Goal: Task Accomplishment & Management: Manage account settings

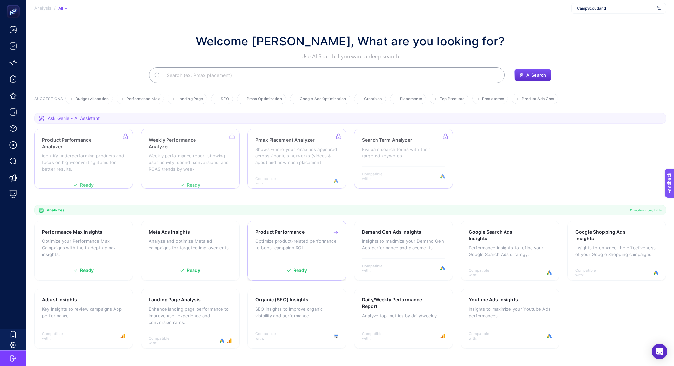
click at [304, 240] on p "Optimize product-related performance to boost campaign ROI." at bounding box center [296, 244] width 83 height 13
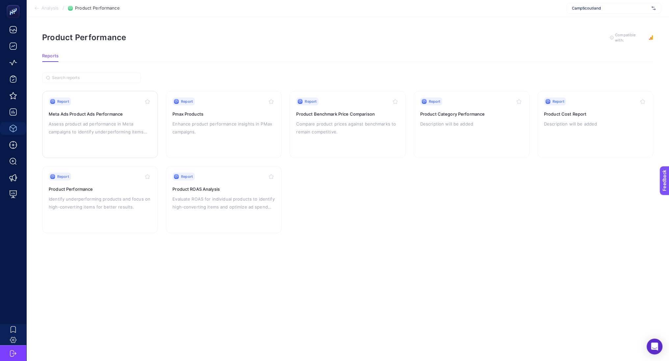
click at [104, 126] on p "Assess product ad performance in Meta campaigns to identify underperforming ite…" at bounding box center [100, 128] width 103 height 16
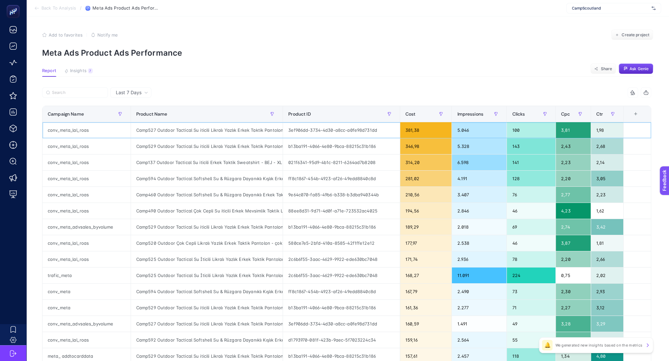
click at [73, 130] on div "conv_meta_lal_roas" at bounding box center [86, 130] width 88 height 16
click at [201, 131] on div "Camp527 Outdoor Tactical Su iticili Likralı Yazlık Erkek Taktik Pantolon - TAŞ …" at bounding box center [207, 130] width 152 height 16
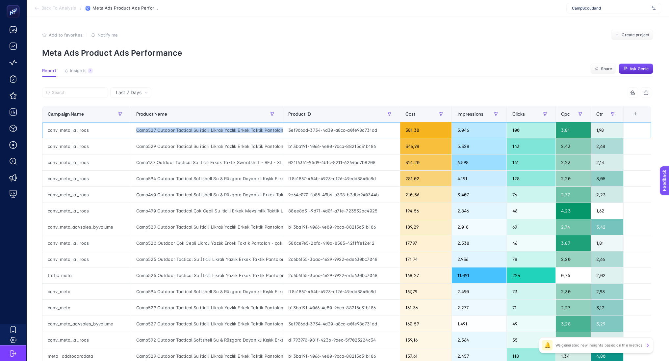
click at [201, 131] on div "Camp527 Outdoor Tactical Su iticili Likralı Yazlık Erkek Taktik Pantolon - TAŞ …" at bounding box center [207, 130] width 152 height 16
click at [420, 127] on div "381,38" at bounding box center [426, 130] width 52 height 16
click at [522, 128] on div "100" at bounding box center [531, 130] width 48 height 16
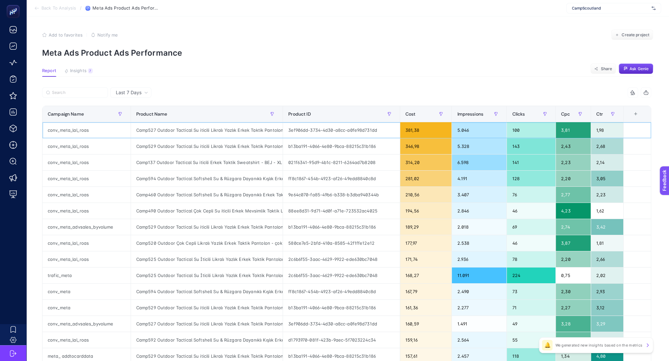
click at [570, 131] on div "3,81" at bounding box center [573, 130] width 35 height 16
click at [642, 113] on div "+" at bounding box center [636, 113] width 13 height 5
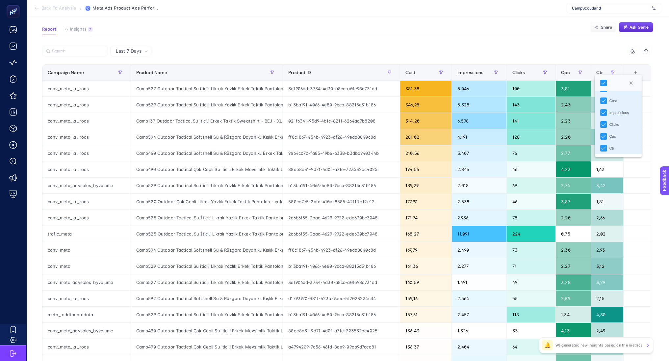
scroll to position [33, 0]
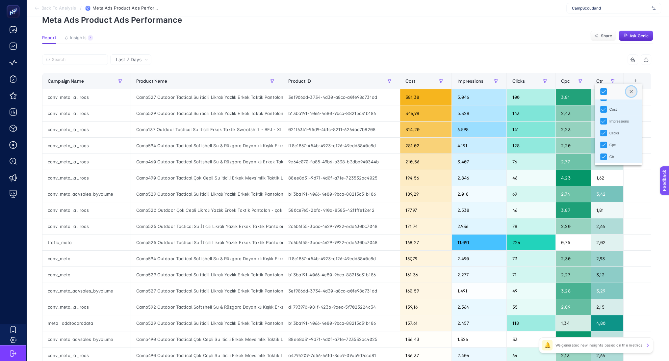
click at [637, 92] on button "Close" at bounding box center [631, 91] width 11 height 11
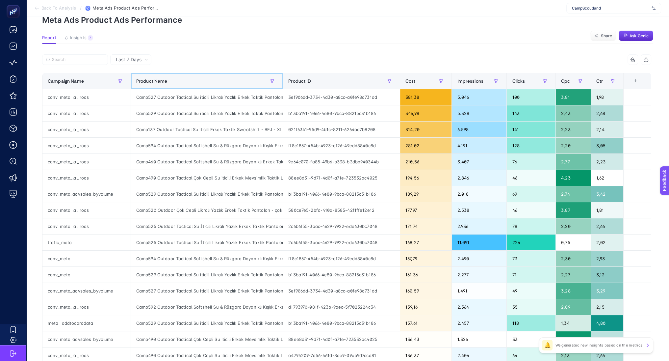
drag, startPoint x: 285, startPoint y: 80, endPoint x: 303, endPoint y: 89, distance: 19.7
click at [303, 89] on div "5 items selected Campaign Name Product Name Product ID Cost Impressions Clicks …" at bounding box center [346, 249] width 609 height 391
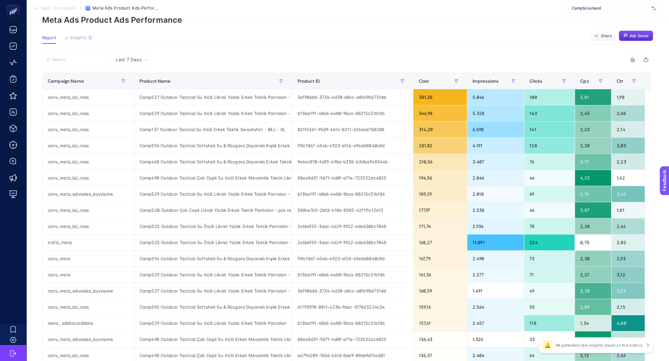
click at [55, 6] on span "Back To Analysis" at bounding box center [58, 8] width 35 height 5
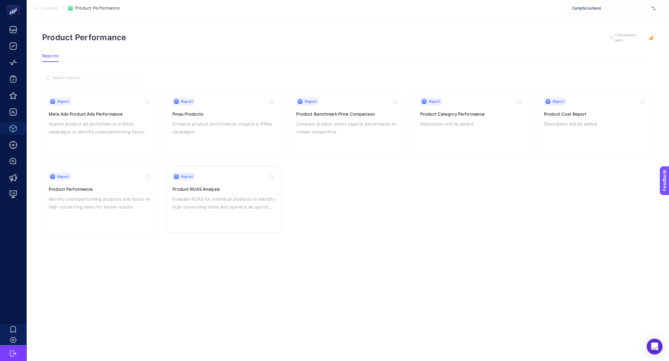
click at [188, 207] on p "Evaluate ROAS for individual products to identify high-converting items and opt…" at bounding box center [224, 203] width 103 height 16
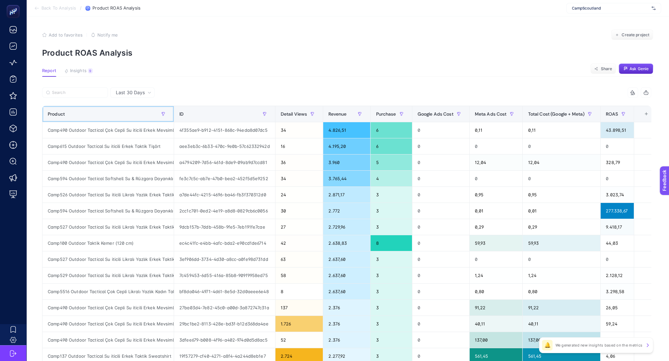
drag, startPoint x: 173, startPoint y: 112, endPoint x: 226, endPoint y: 123, distance: 54.5
click at [226, 123] on div "7 items selected Product ID Detail Views Revenue Purchase Google Ads Cost Meta …" at bounding box center [346, 282] width 609 height 391
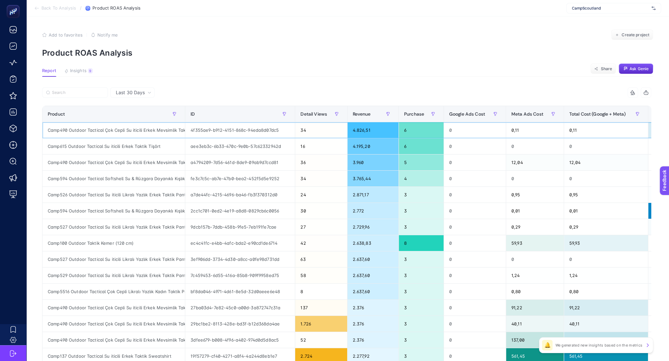
click at [142, 129] on div "Camp490 Outdoor Tactical Çok Cepli Su iticili Erkek Mevsimlik Taktik Likralı Mo…" at bounding box center [113, 130] width 143 height 16
click at [366, 130] on div "4.826,51" at bounding box center [373, 130] width 51 height 16
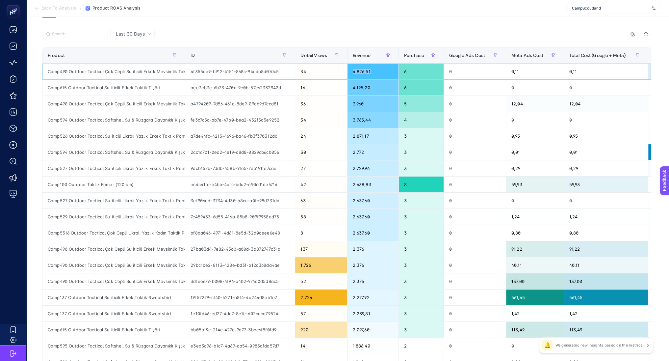
scroll to position [59, 0]
click at [374, 53] on div "Revenue" at bounding box center [373, 55] width 40 height 11
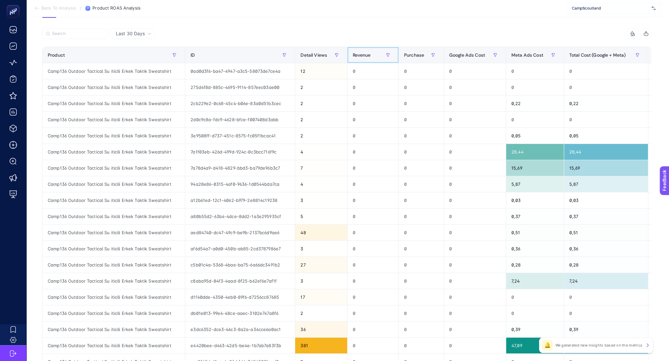
click at [374, 53] on div "Revenue" at bounding box center [373, 55] width 40 height 11
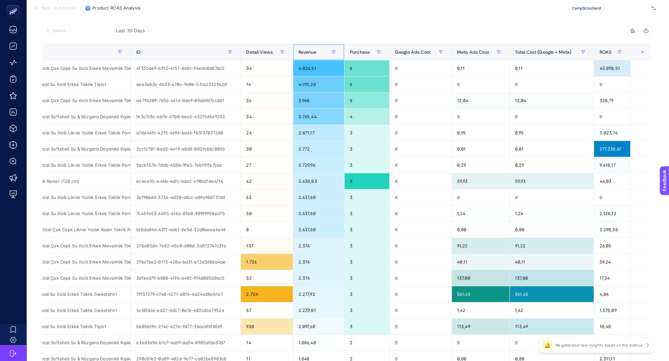
scroll to position [0, 0]
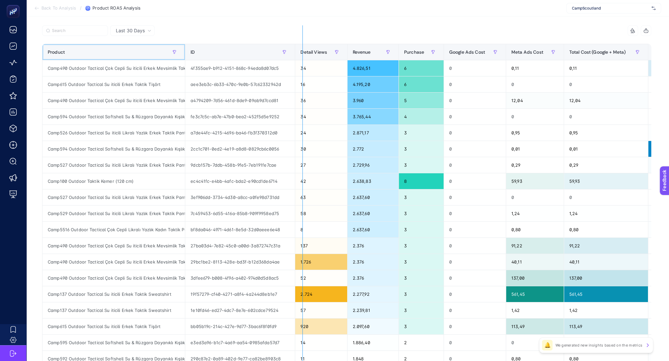
drag, startPoint x: 185, startPoint y: 53, endPoint x: 311, endPoint y: 43, distance: 126.5
click at [311, 43] on div "7 items selected Product ID Detail Views Revenue Purchase Google Ads Cost Meta …" at bounding box center [346, 220] width 609 height 391
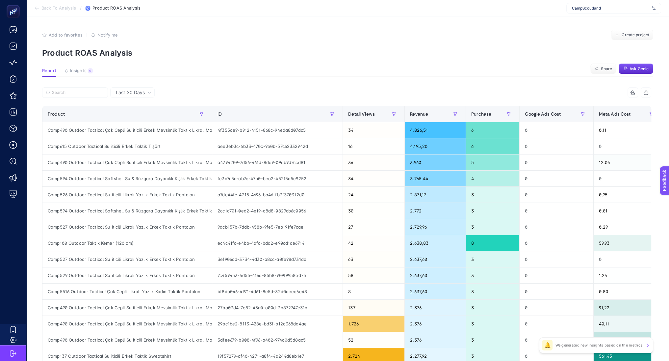
click at [626, 7] on span "CampScoutland" at bounding box center [610, 8] width 77 height 5
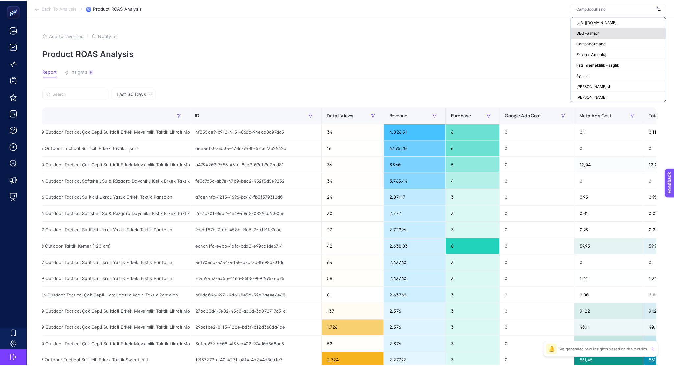
scroll to position [24, 0]
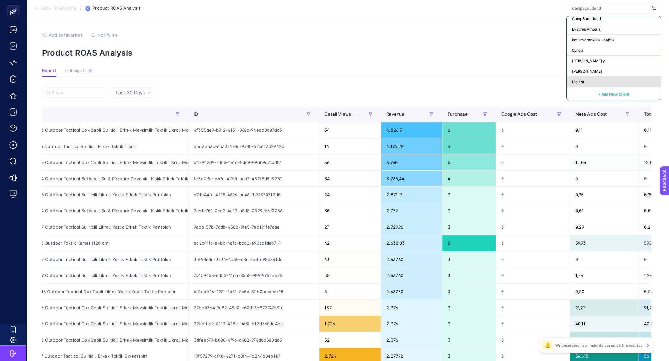
click at [588, 86] on div "Piolent" at bounding box center [614, 82] width 94 height 11
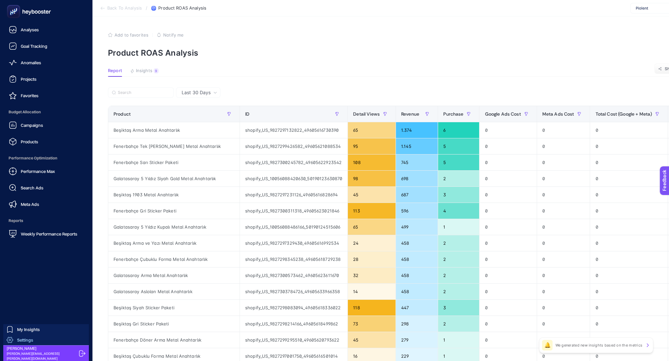
click at [12, 339] on icon at bounding box center [10, 340] width 7 height 6
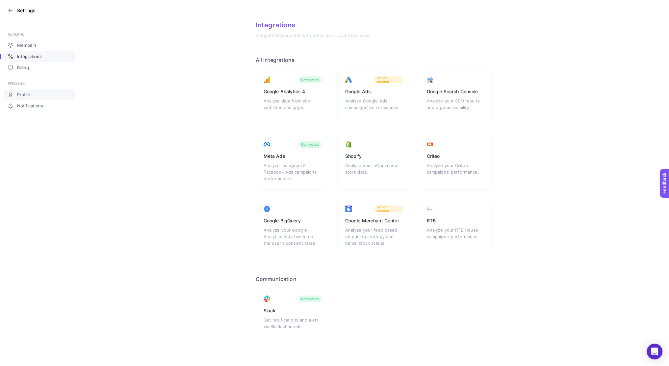
click at [34, 95] on link "Profile" at bounding box center [39, 95] width 71 height 11
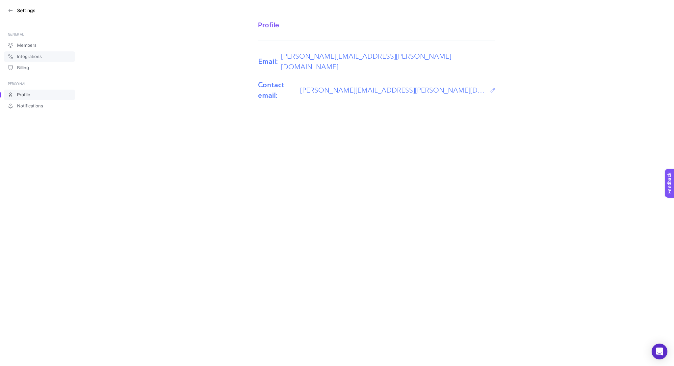
click at [31, 53] on link "Integrations" at bounding box center [39, 56] width 71 height 11
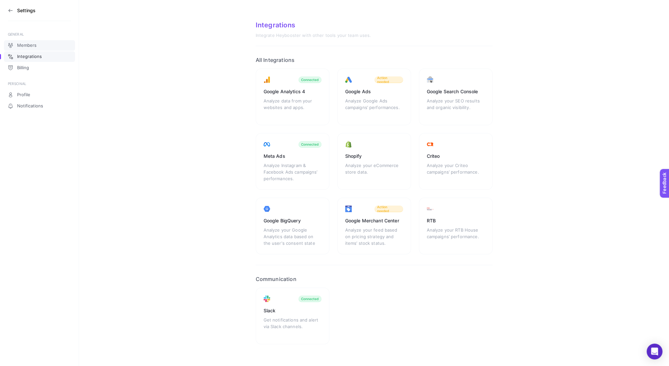
click at [27, 46] on span "Members" at bounding box center [26, 45] width 19 height 5
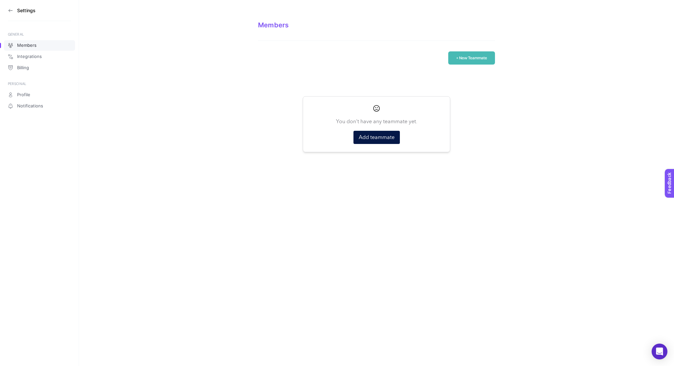
click at [474, 53] on button "+ New Teammate" at bounding box center [471, 57] width 47 height 13
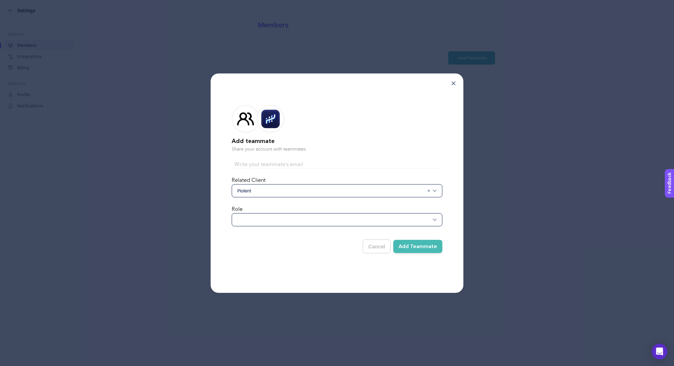
click at [290, 214] on div at bounding box center [337, 219] width 211 height 13
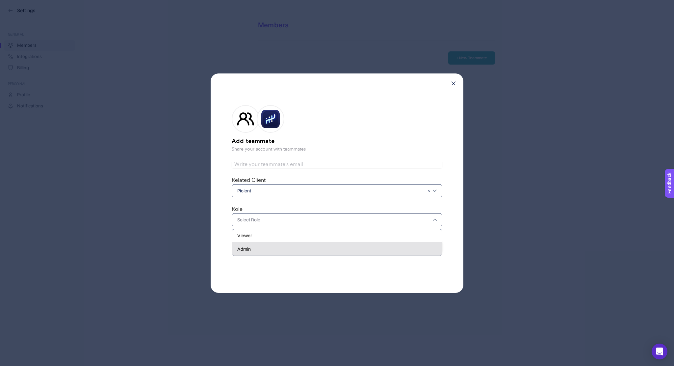
click at [266, 247] on div "Admin" at bounding box center [337, 248] width 210 height 13
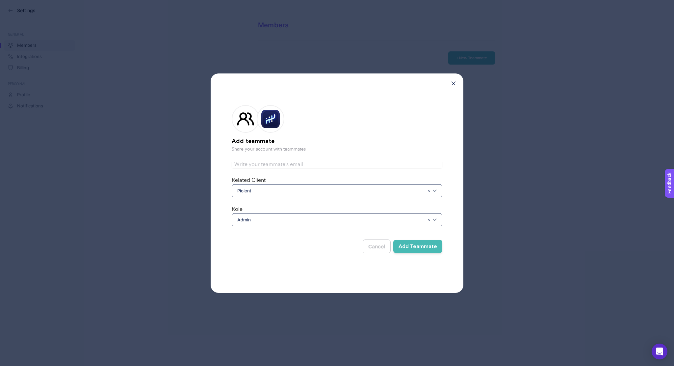
click at [279, 167] on input "text" at bounding box center [337, 164] width 211 height 8
drag, startPoint x: 265, startPoint y: 164, endPoint x: 123, endPoint y: 168, distance: 142.6
click at [123, 168] on div "Add teammate Share your account with teammates [PERSON_NAME][EMAIL_ADDRESS][PER…" at bounding box center [337, 183] width 674 height 366
type input "[PERSON_NAME][EMAIL_ADDRESS][DOMAIN_NAME]"
click at [412, 246] on button "Add Teammate" at bounding box center [417, 246] width 49 height 13
